Goal: Task Accomplishment & Management: Manage account settings

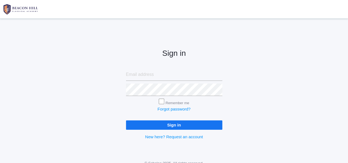
type input "[PERSON_NAME][EMAIL_ADDRESS][DOMAIN_NAME]"
click at [159, 102] on input "Remember me" at bounding box center [162, 102] width 6 height 6
checkbox input "true"
click at [157, 126] on input "Sign in" at bounding box center [174, 125] width 96 height 9
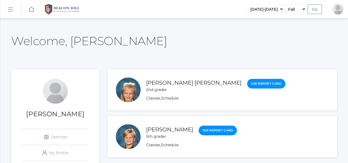
click at [9, 7] on link "icons/ui/navigation/hamburger Created with Sketch." at bounding box center [10, 9] width 20 height 15
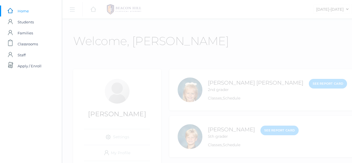
click at [9, 7] on link "icons/ui/navigation/home Created with Sketch. Home" at bounding box center [31, 11] width 62 height 11
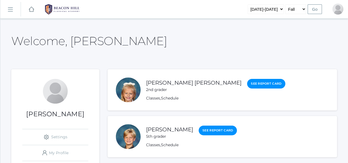
click at [10, 9] on rect at bounding box center [10, 9] width 9 height 9
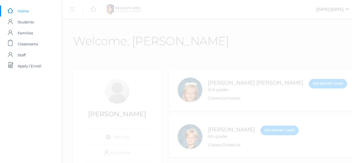
click at [10, 9] on rect at bounding box center [10, 10] width 7 height 7
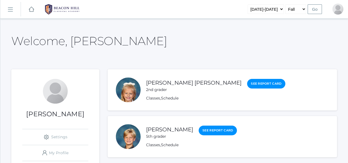
click at [33, 11] on rect at bounding box center [31, 9] width 7 height 7
